Goal: Information Seeking & Learning: Learn about a topic

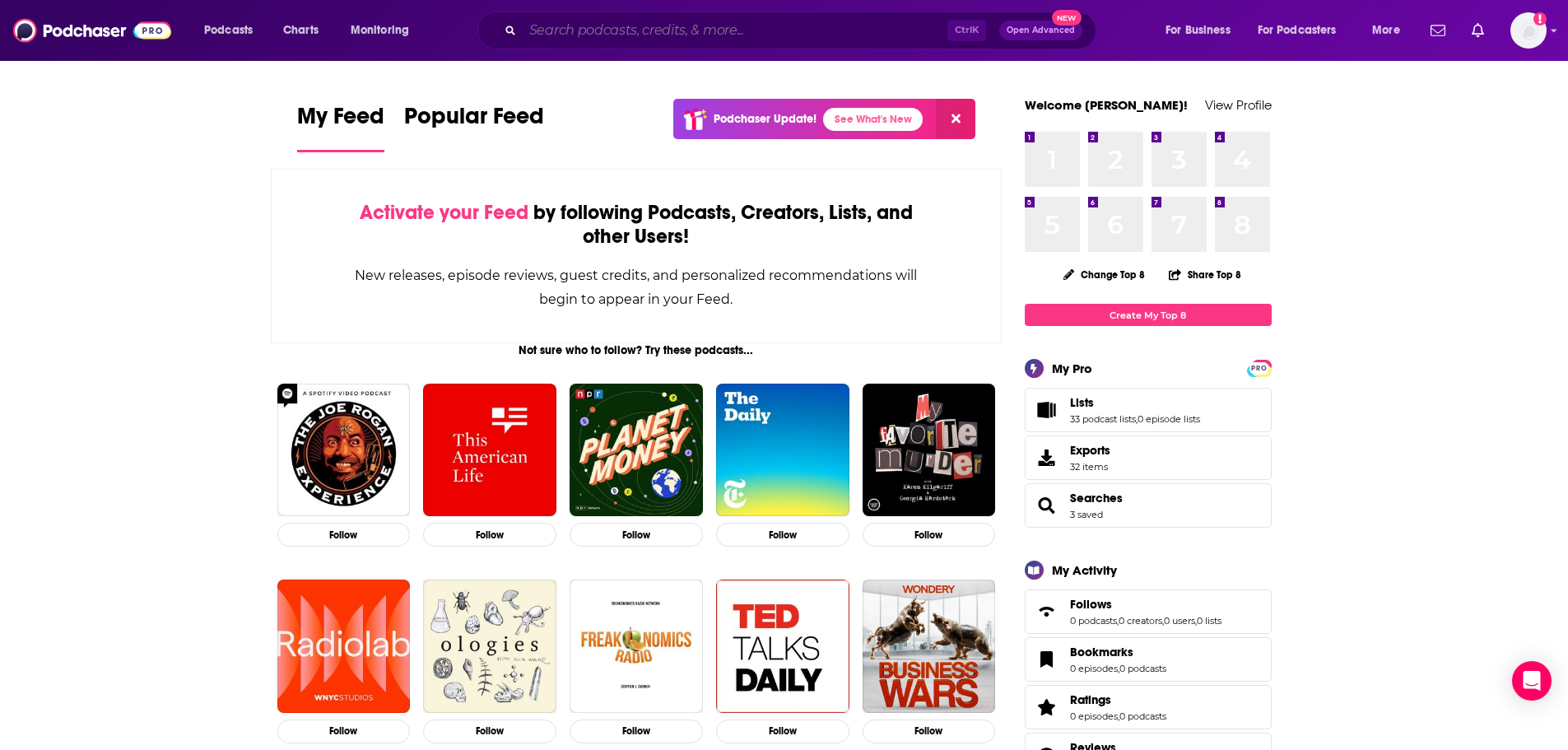
click at [570, 43] on input "Search podcasts, credits, & more..." at bounding box center [735, 31] width 424 height 26
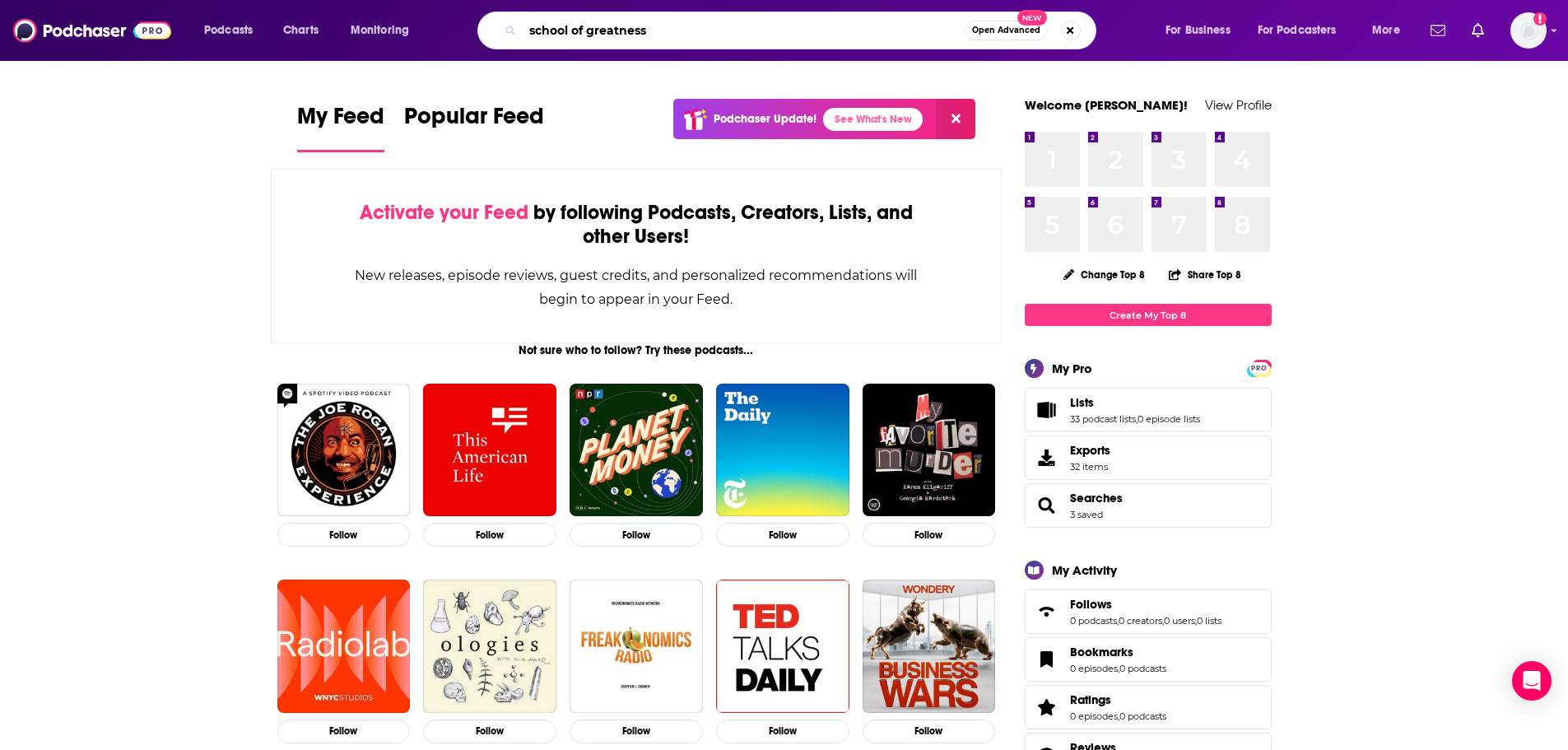
type input "school of greatness"
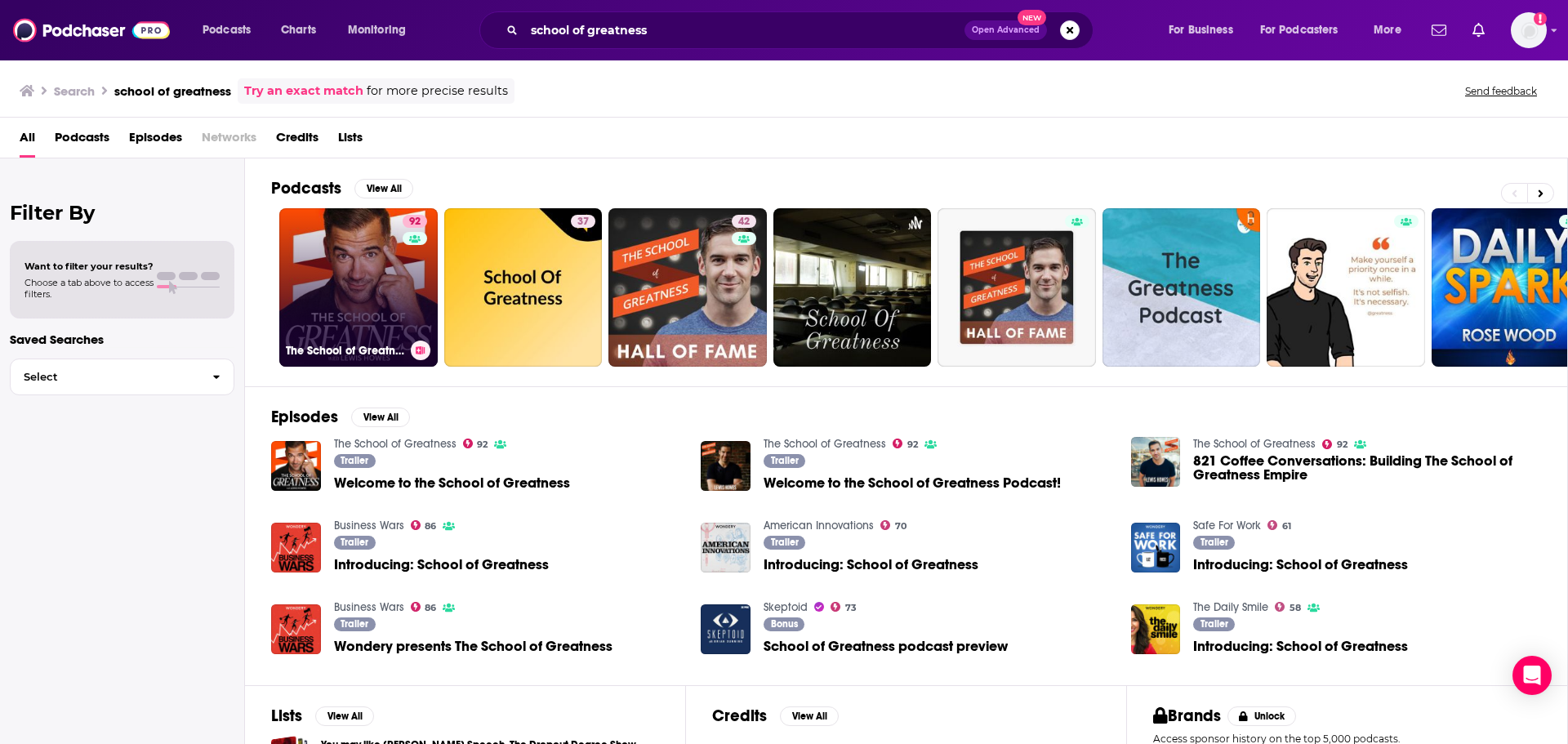
click at [347, 284] on link "92 The School of Greatness" at bounding box center [358, 287] width 158 height 158
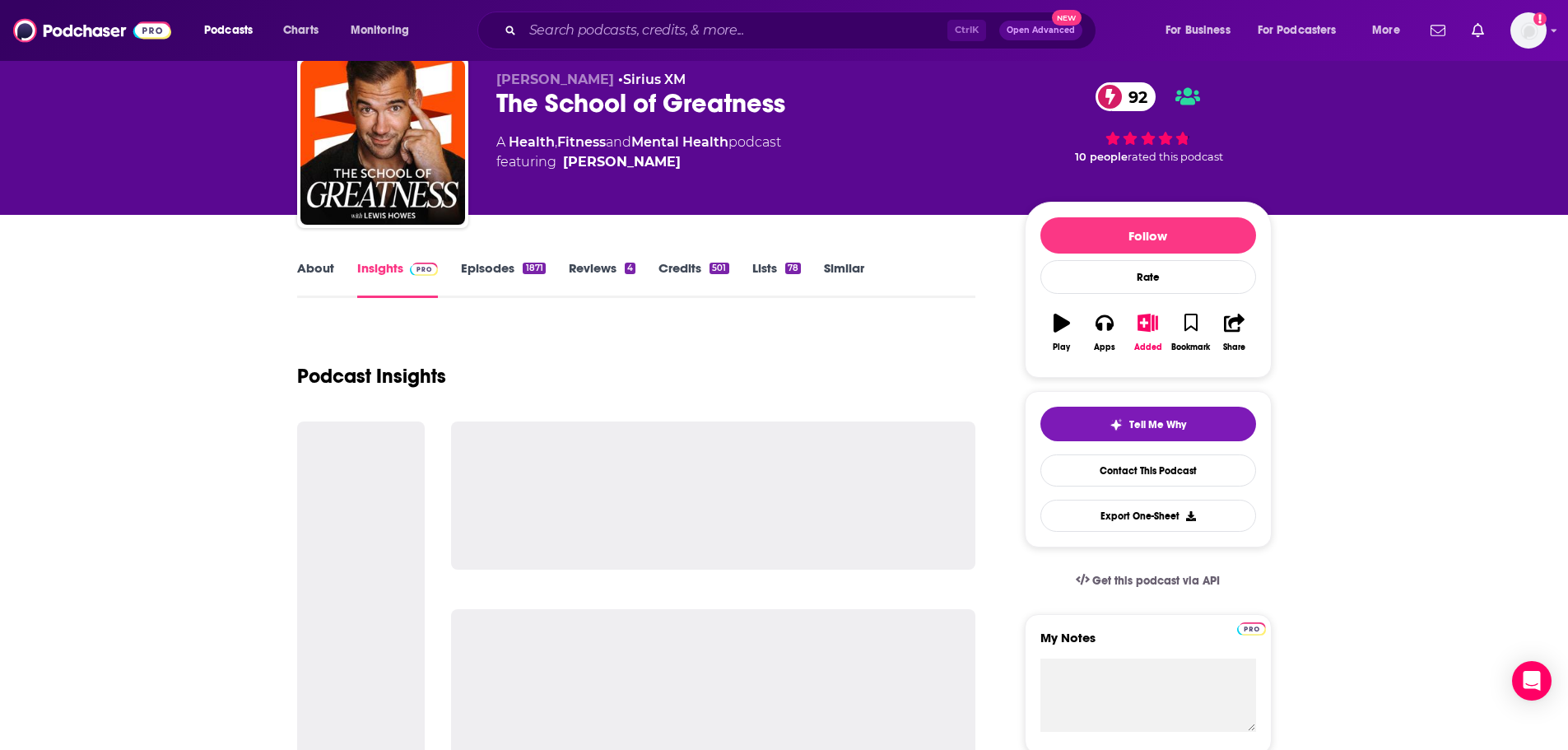
scroll to position [82, 0]
